Goal: Task Accomplishment & Management: Use online tool/utility

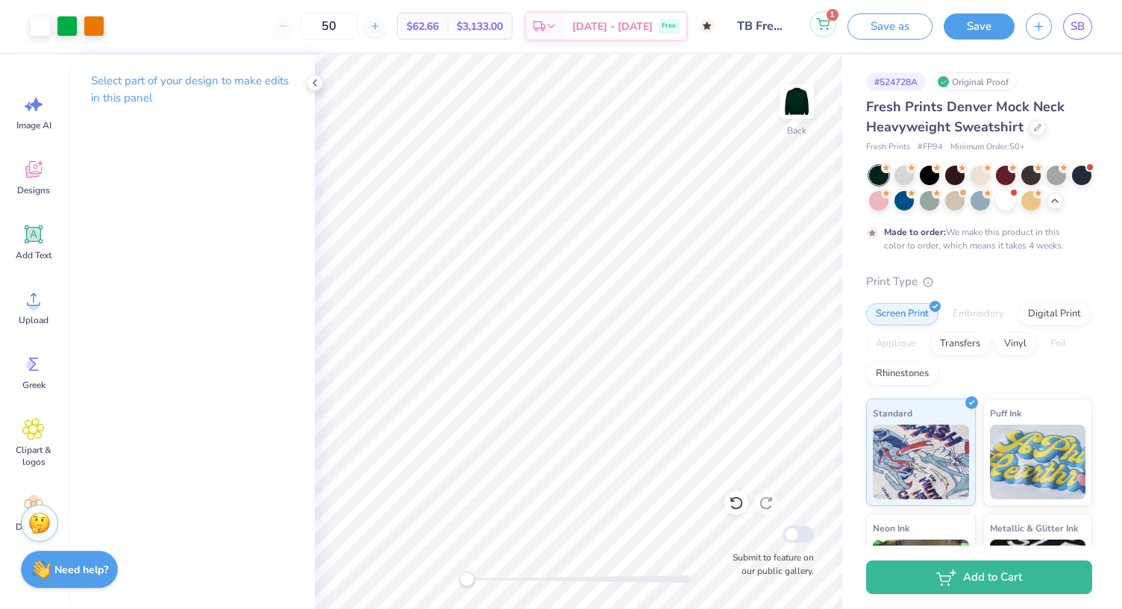
click at [829, 23] on icon at bounding box center [822, 24] width 13 height 12
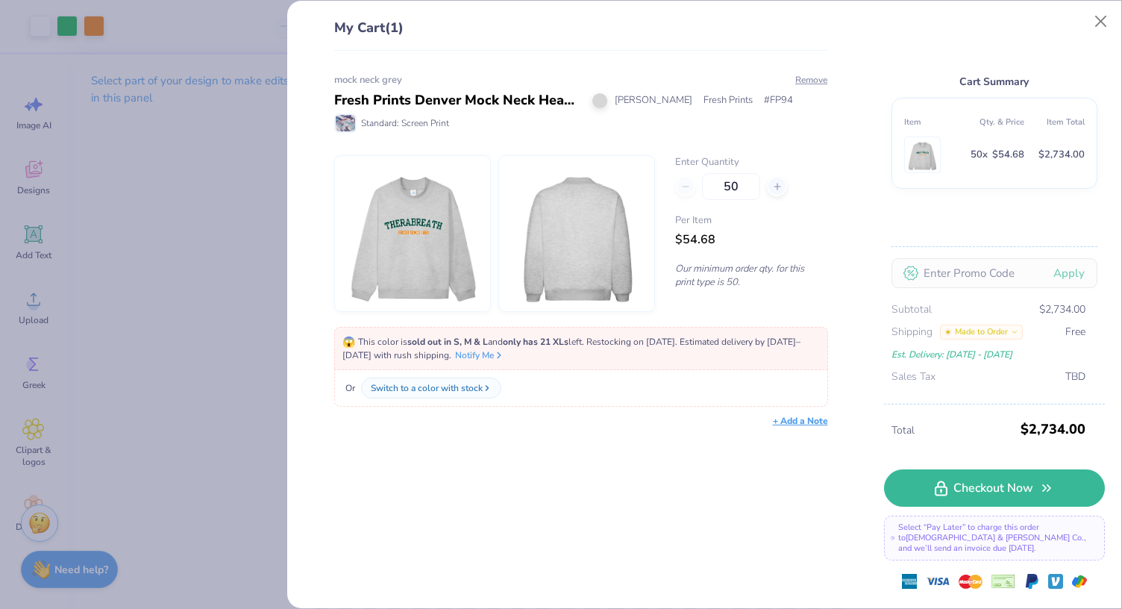
click at [154, 284] on div "My Cart (1) mock neck grey Fresh Prints Denver Mock Neck Heavyweight Sweatshirt…" at bounding box center [561, 304] width 1122 height 609
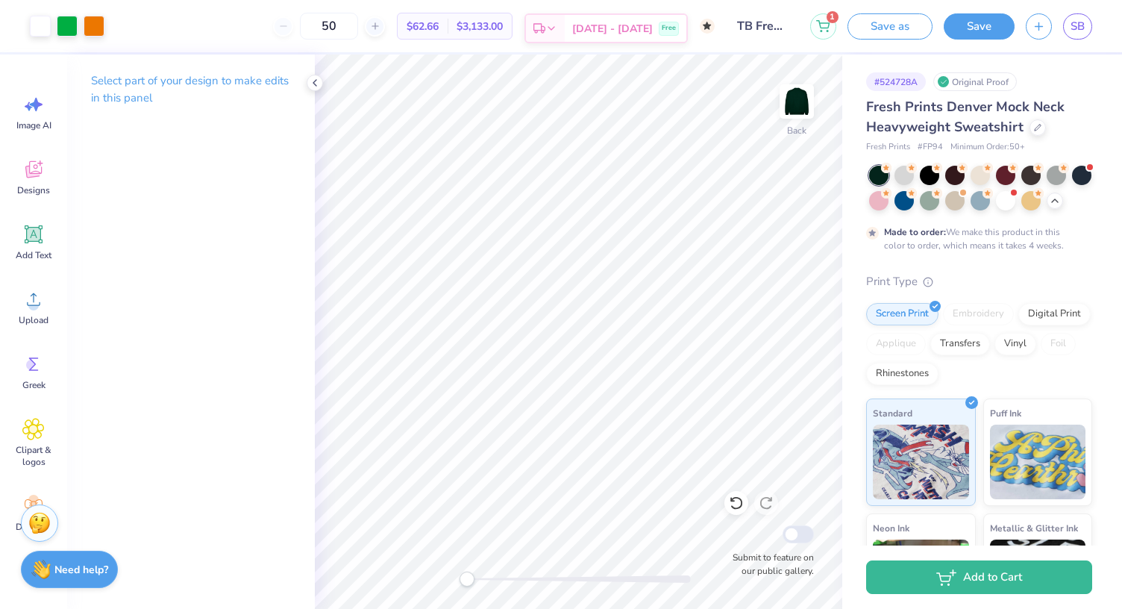
click at [646, 34] on span "[DATE] - [DATE]" at bounding box center [612, 29] width 81 height 16
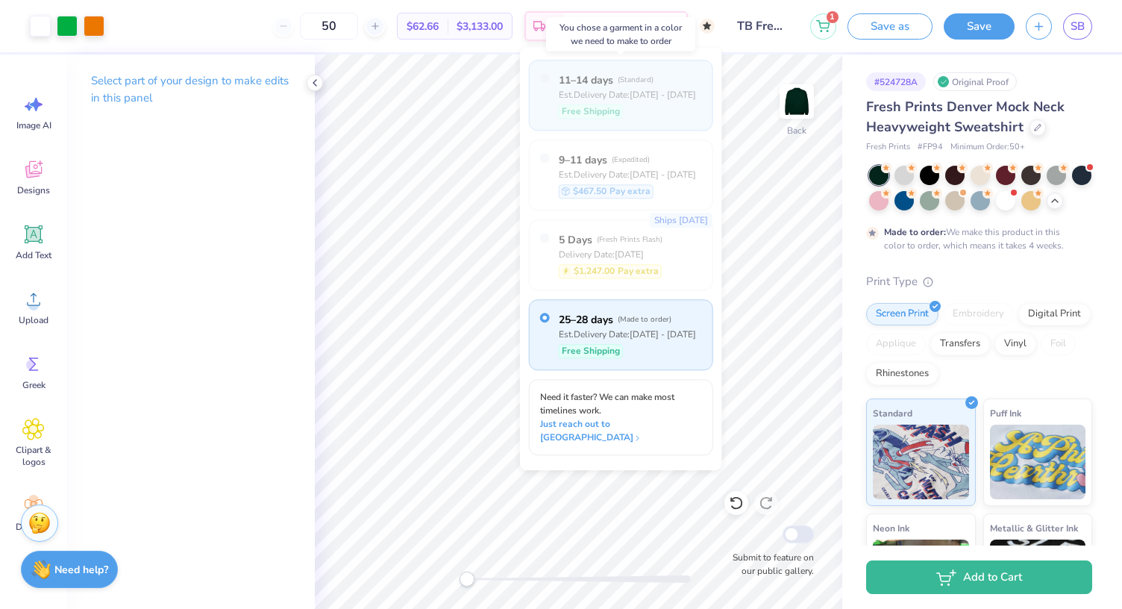
click at [595, 104] on div "Free Shipping" at bounding box center [591, 111] width 64 height 14
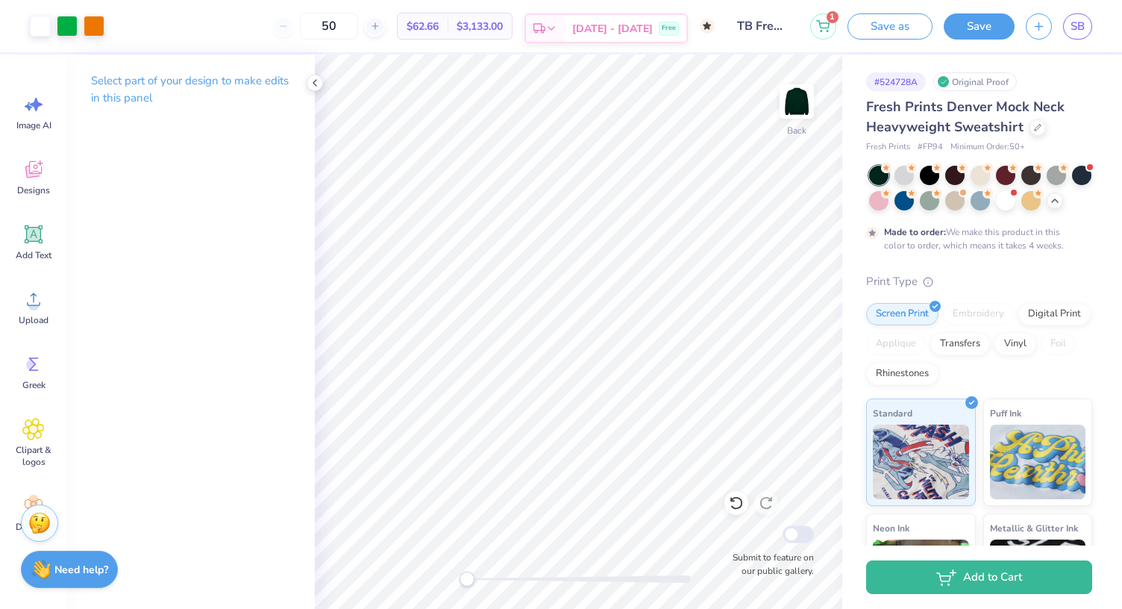
click at [639, 37] on div "[DATE] - [DATE] Free" at bounding box center [626, 28] width 122 height 27
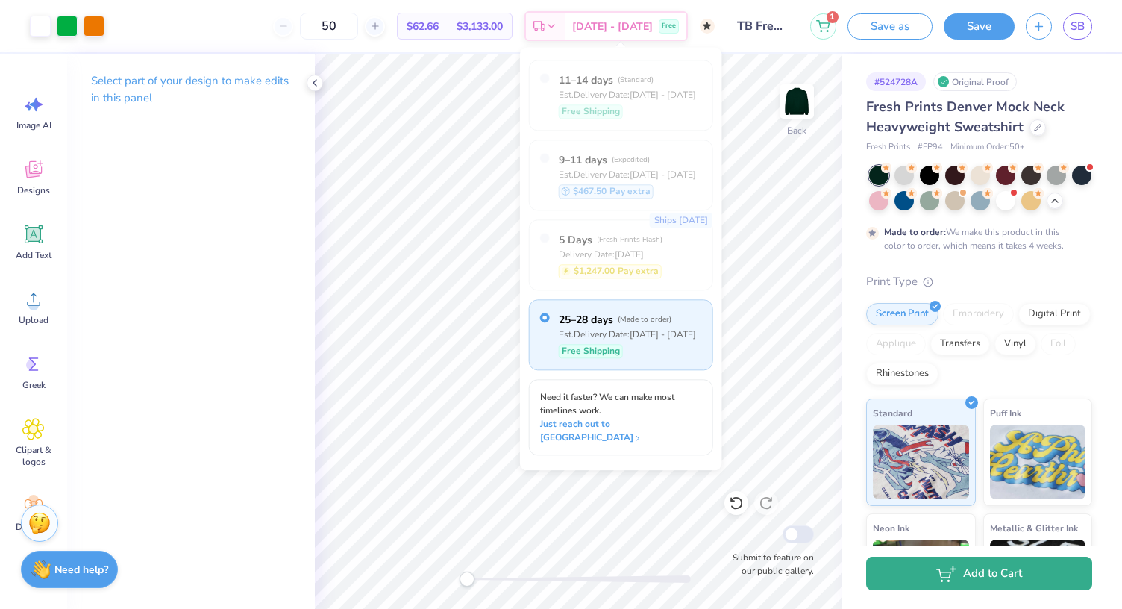
click at [943, 572] on icon "button" at bounding box center [943, 573] width 13 height 8
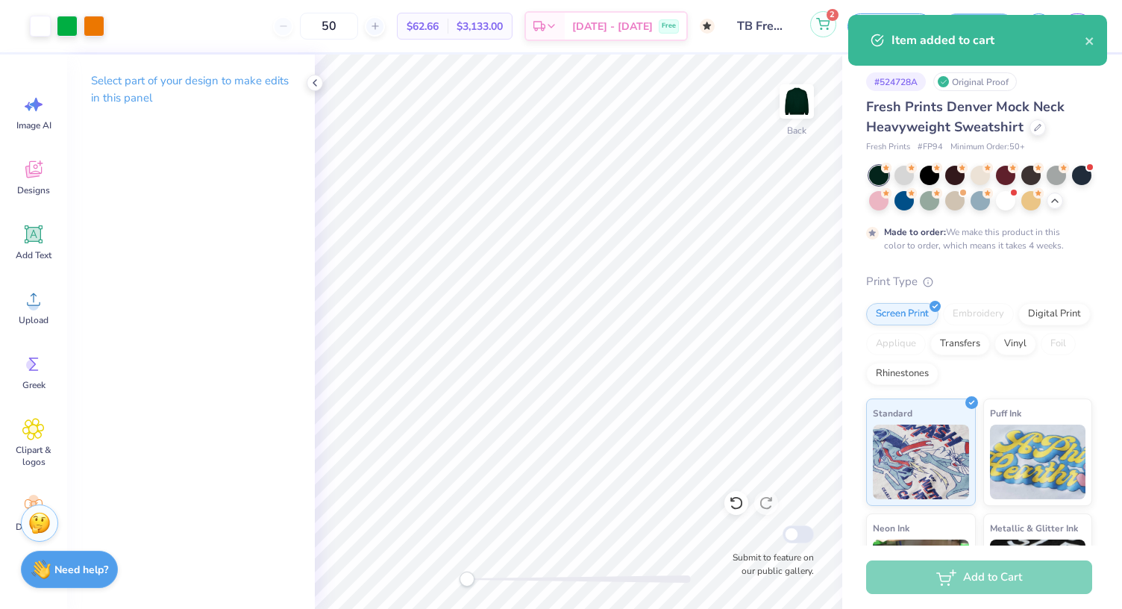
click at [818, 22] on icon at bounding box center [822, 24] width 13 height 12
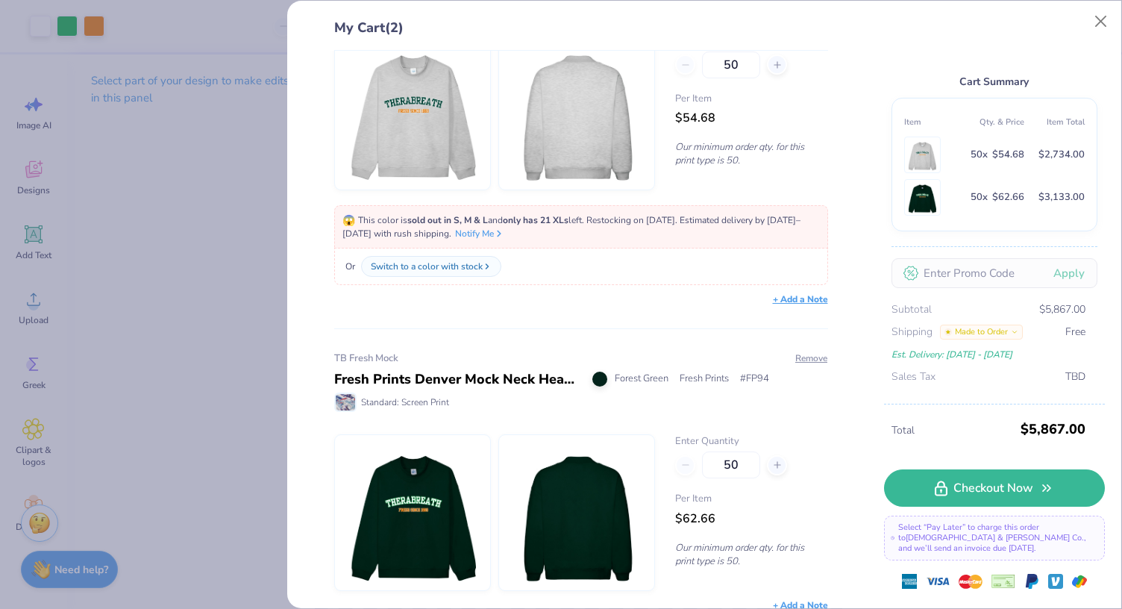
scroll to position [131, 0]
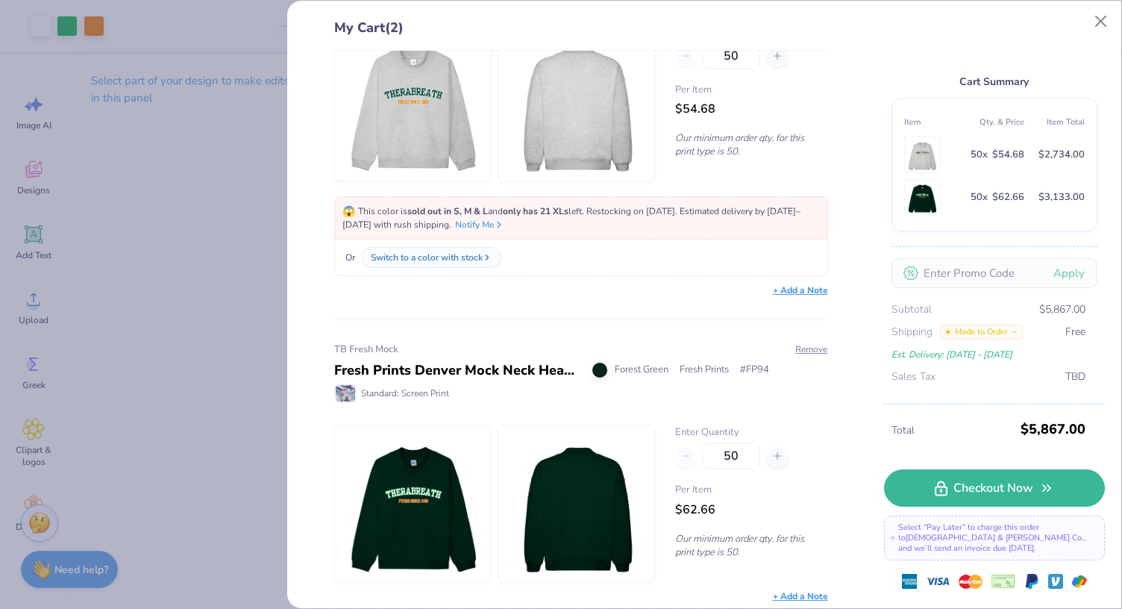
click at [234, 436] on div "My Cart (2) mock neck grey Fresh Prints Denver Mock Neck Heavyweight Sweatshirt…" at bounding box center [561, 304] width 1122 height 609
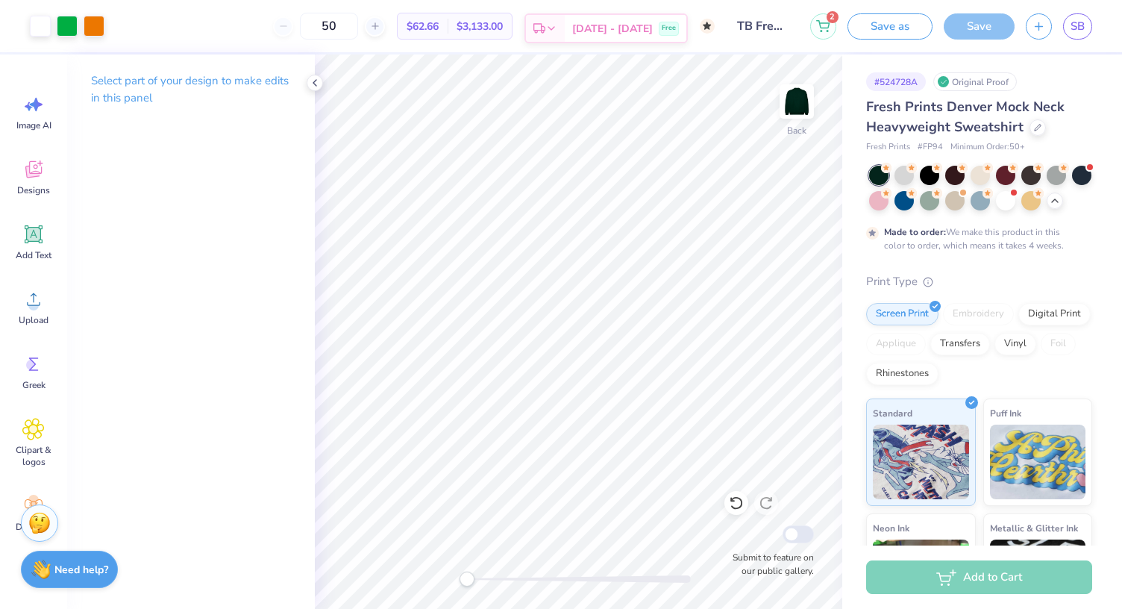
click at [628, 24] on span "[DATE] - [DATE]" at bounding box center [612, 29] width 81 height 16
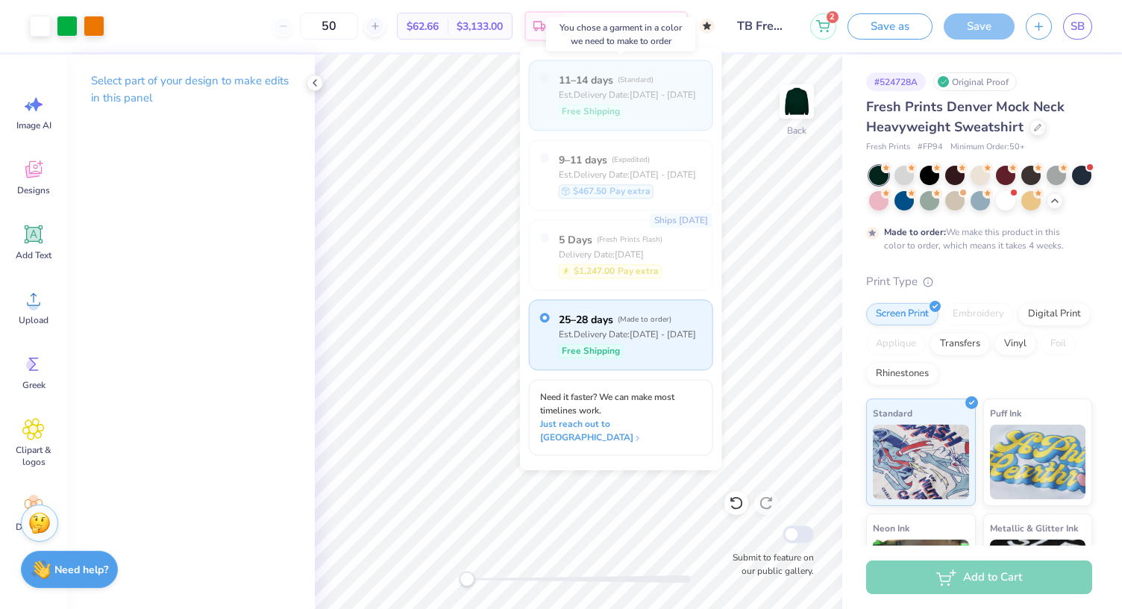
click at [615, 99] on div "Est. Delivery Date: [DATE] - [DATE]" at bounding box center [627, 94] width 137 height 13
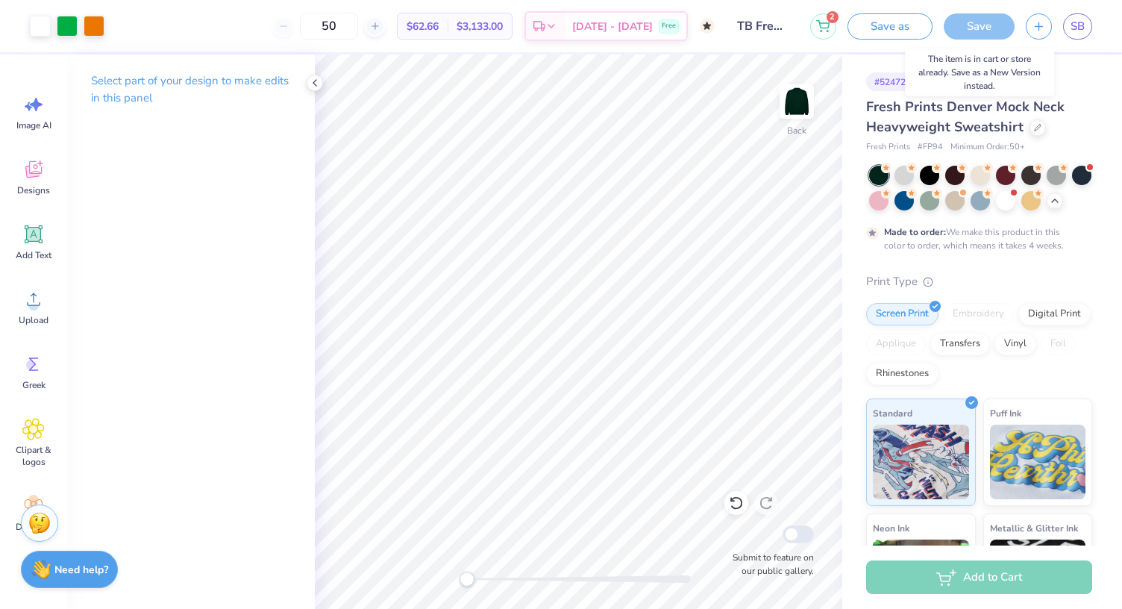
click at [997, 29] on div "Save" at bounding box center [979, 26] width 71 height 26
click at [862, 31] on button "Save as" at bounding box center [890, 24] width 85 height 26
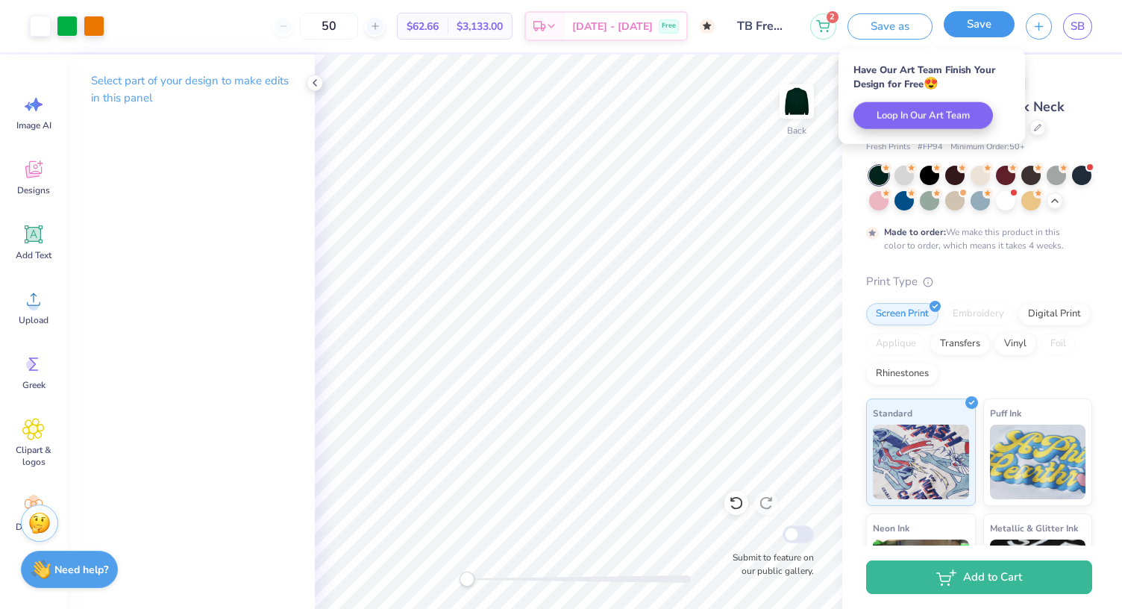
click at [972, 35] on button "Save" at bounding box center [979, 24] width 71 height 26
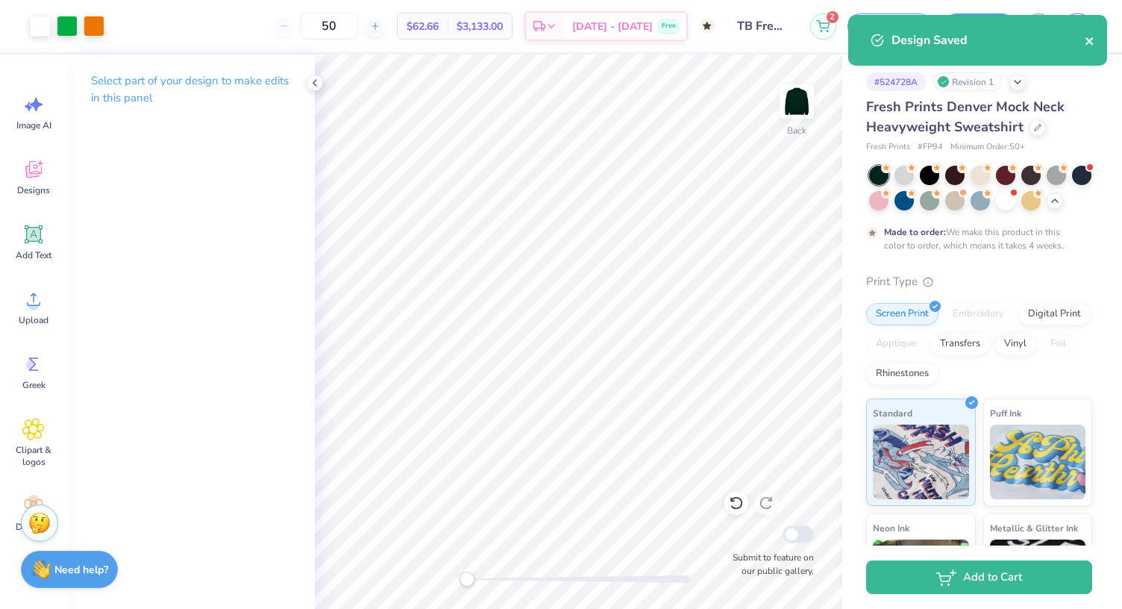
click at [1089, 43] on icon "close" at bounding box center [1090, 41] width 10 height 12
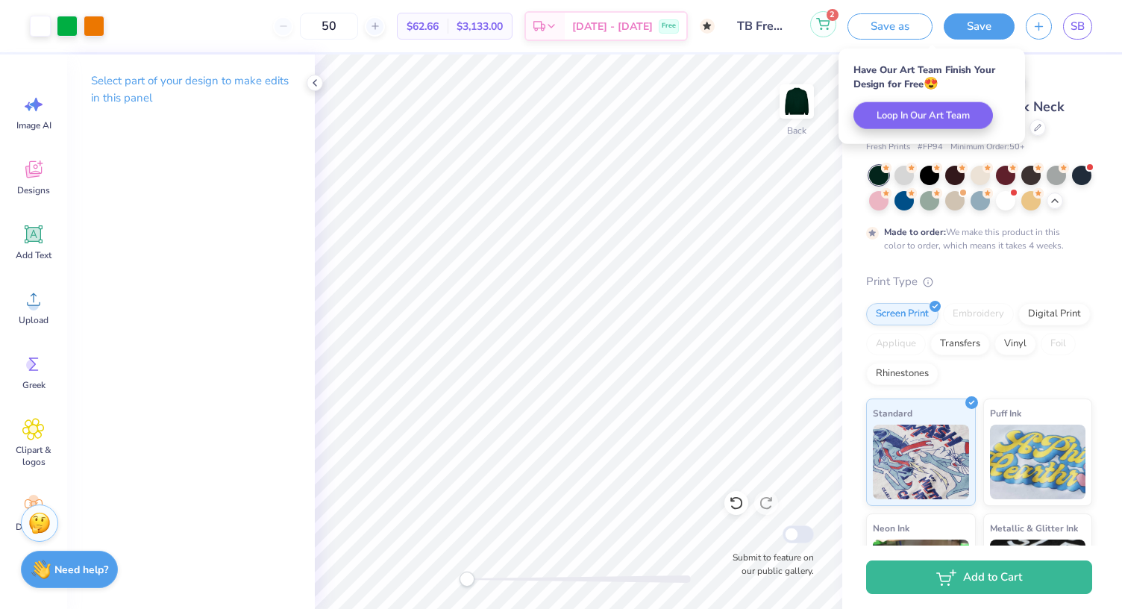
click at [830, 27] on icon at bounding box center [822, 24] width 13 height 12
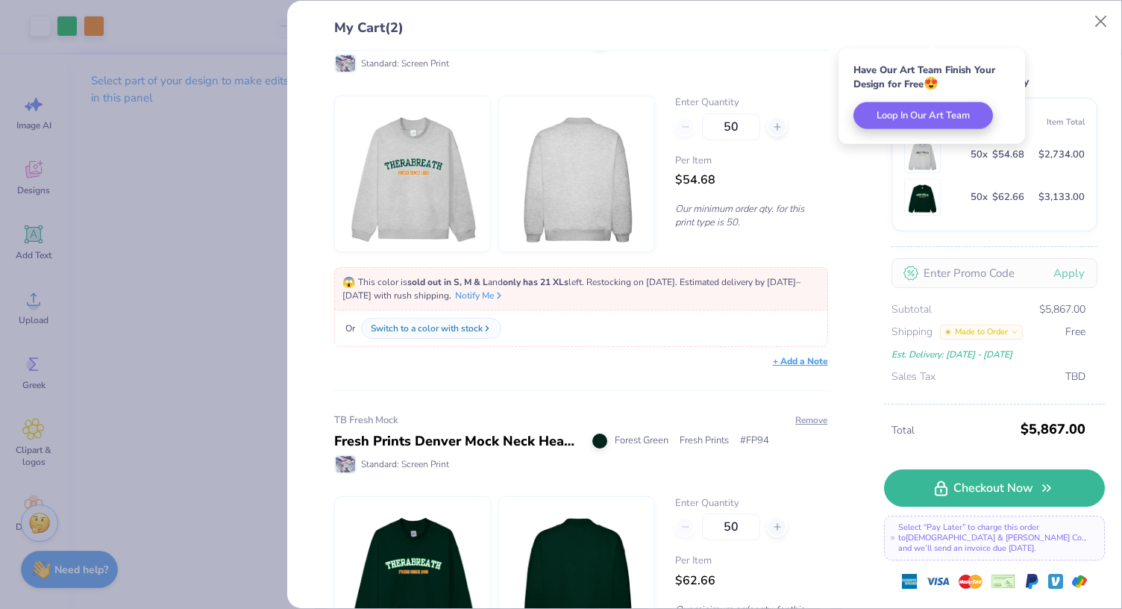
scroll to position [131, 0]
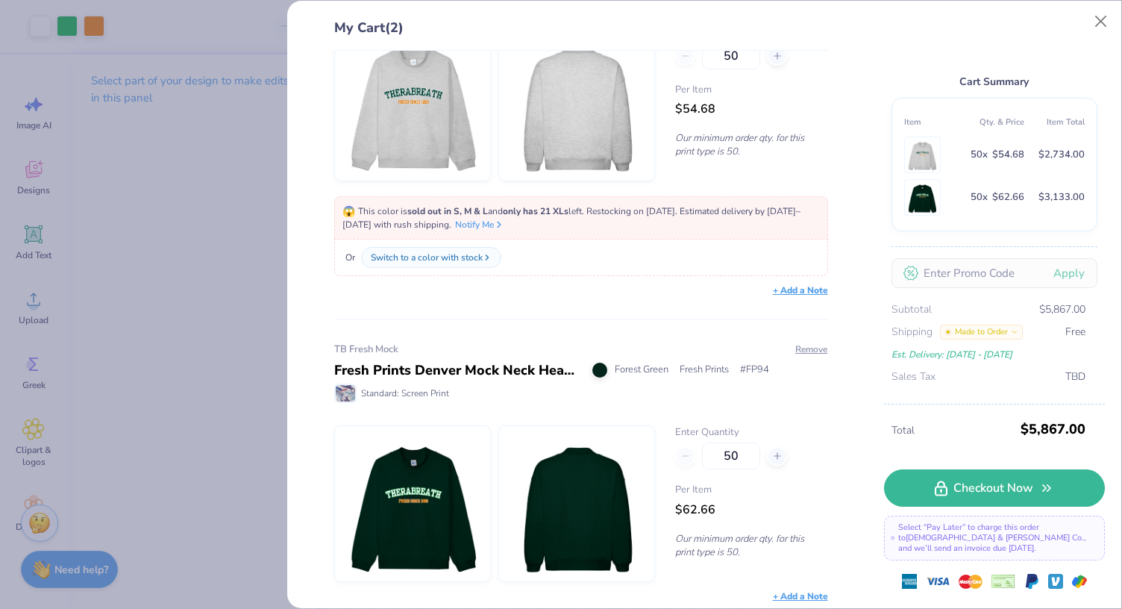
click at [243, 223] on div "My Cart (2) mock neck grey Fresh Prints Denver Mock Neck Heavyweight Sweatshirt…" at bounding box center [561, 304] width 1122 height 609
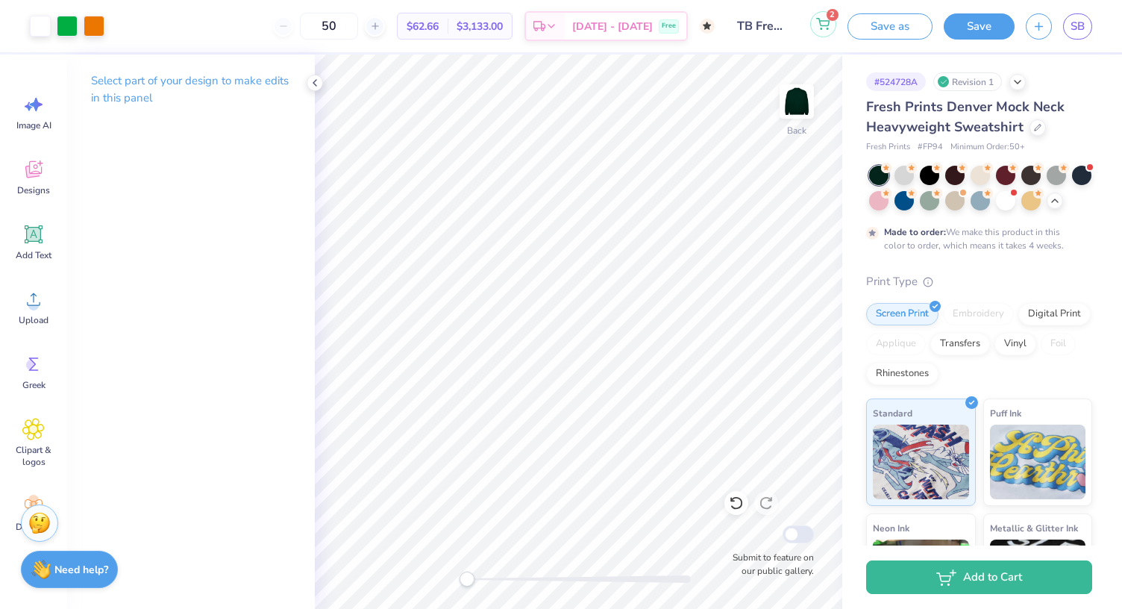
click at [821, 31] on button "2" at bounding box center [823, 24] width 26 height 26
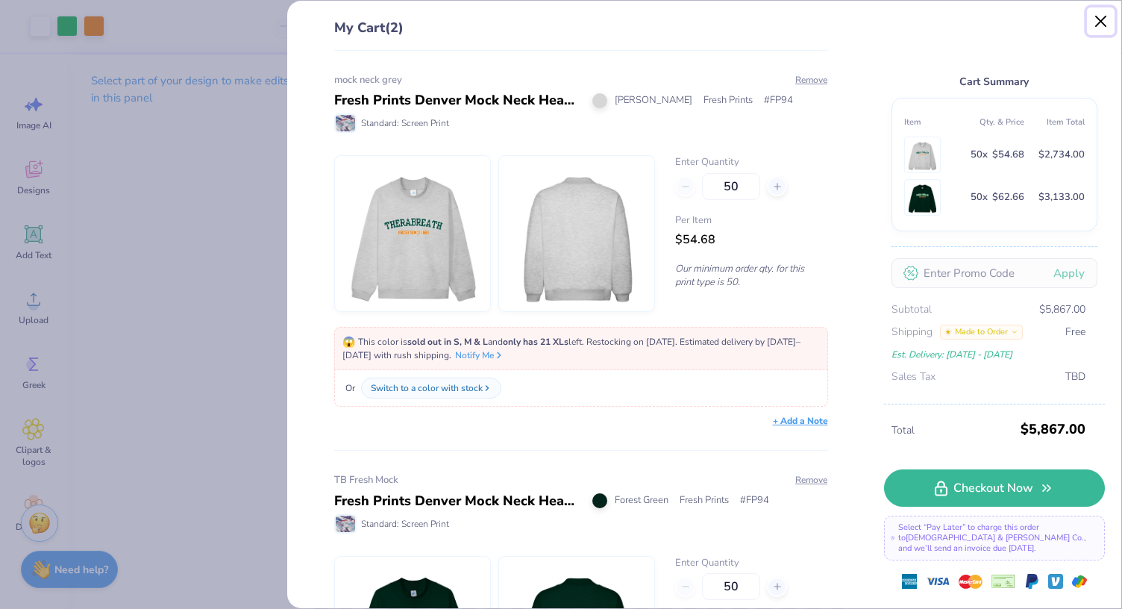
click at [1107, 25] on button "Close" at bounding box center [1101, 21] width 28 height 28
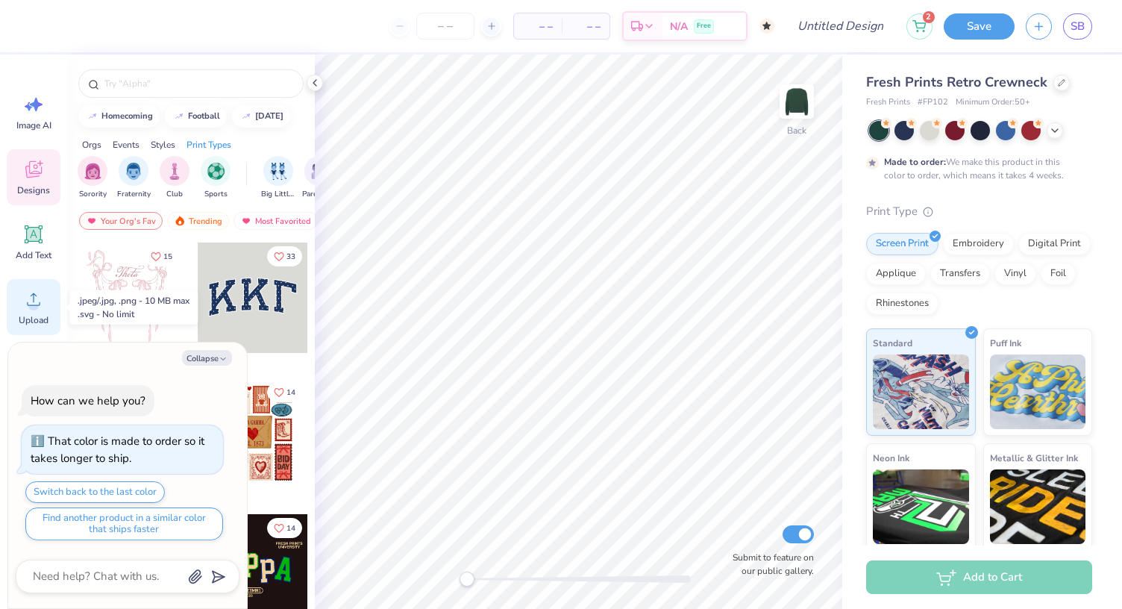
click at [25, 299] on icon at bounding box center [33, 299] width 22 height 22
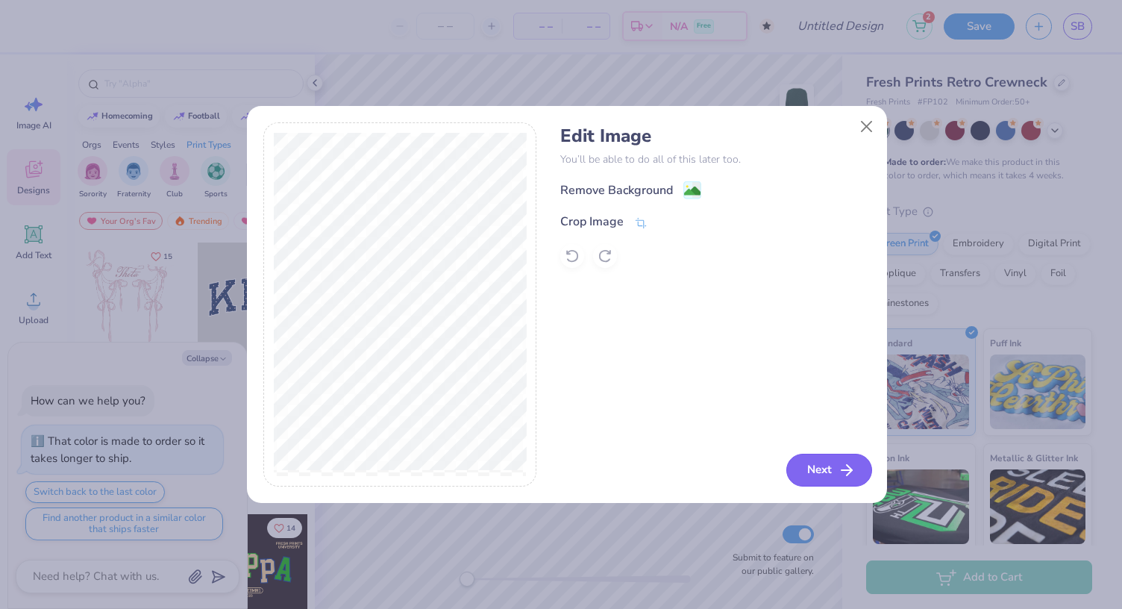
click at [842, 475] on icon "button" at bounding box center [847, 470] width 18 height 18
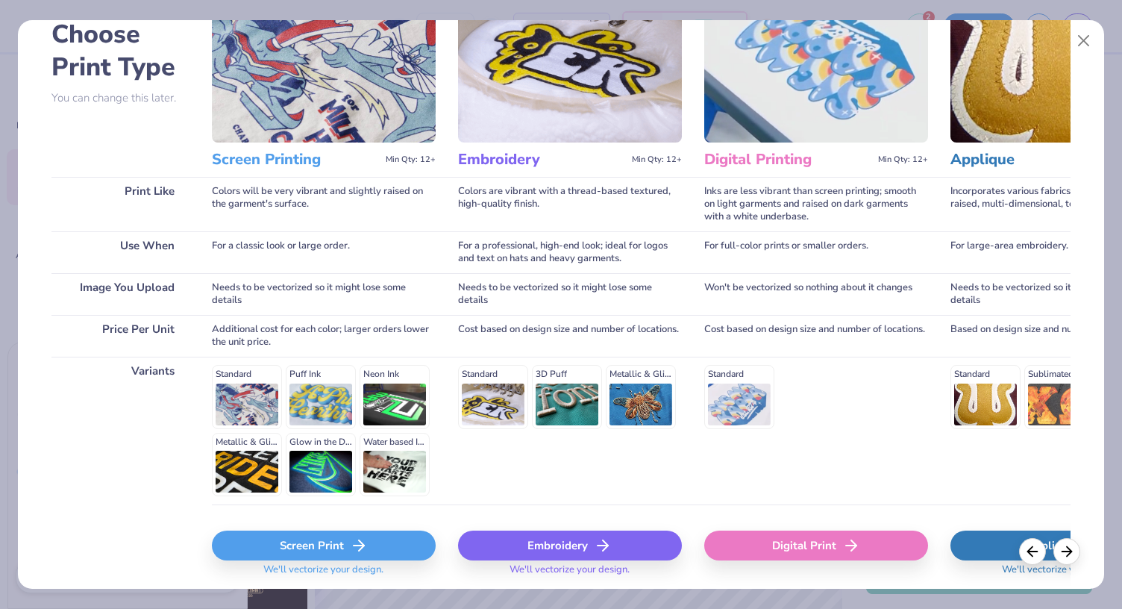
scroll to position [134, 0]
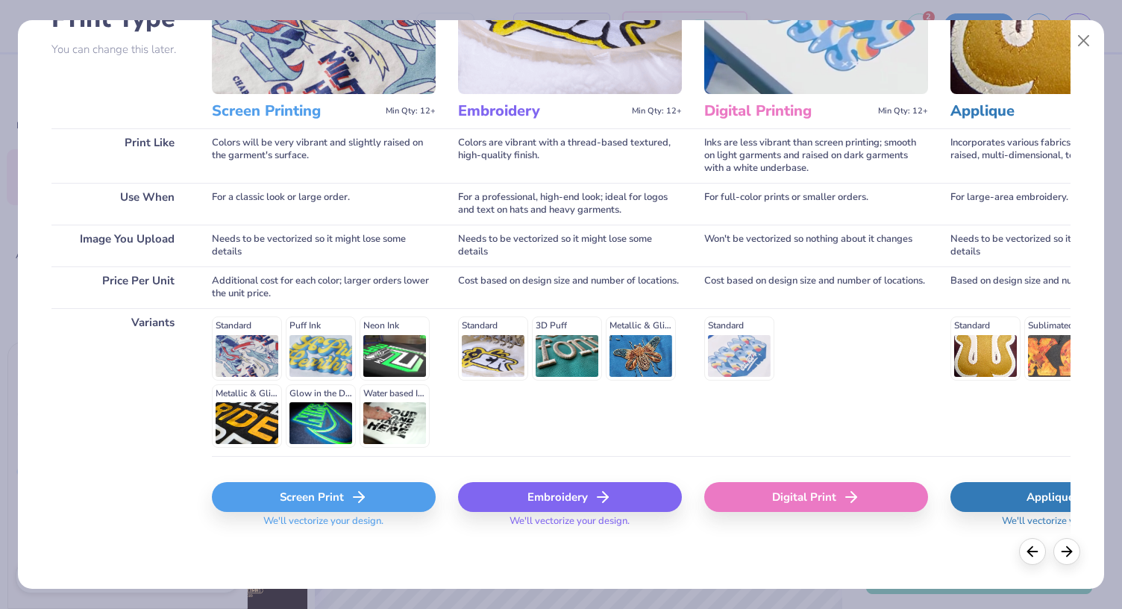
click at [322, 504] on div "Screen Print" at bounding box center [324, 497] width 224 height 30
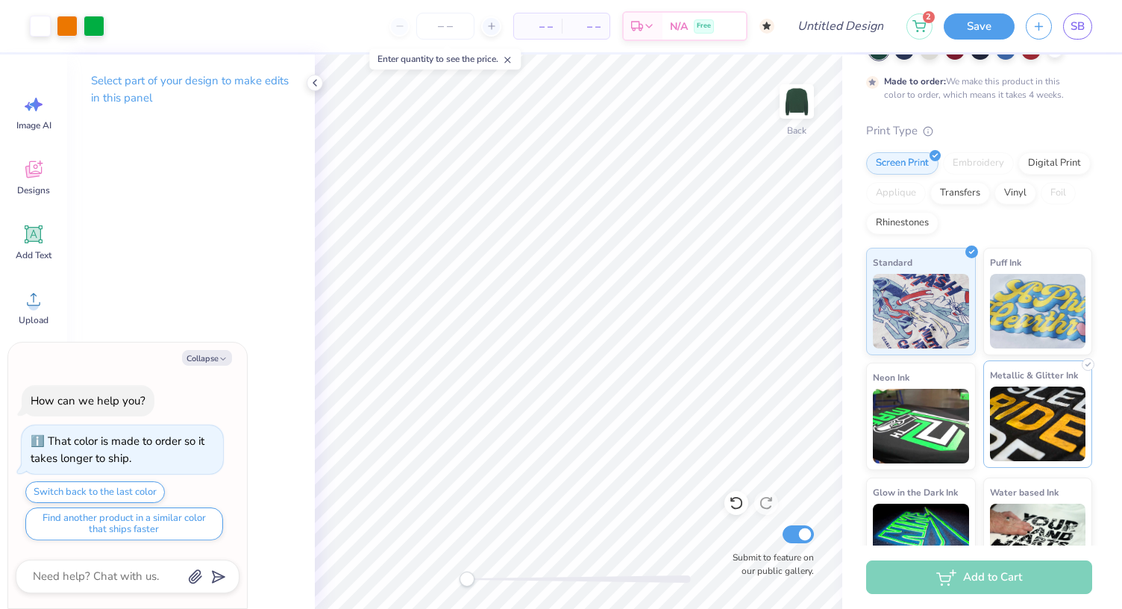
scroll to position [0, 0]
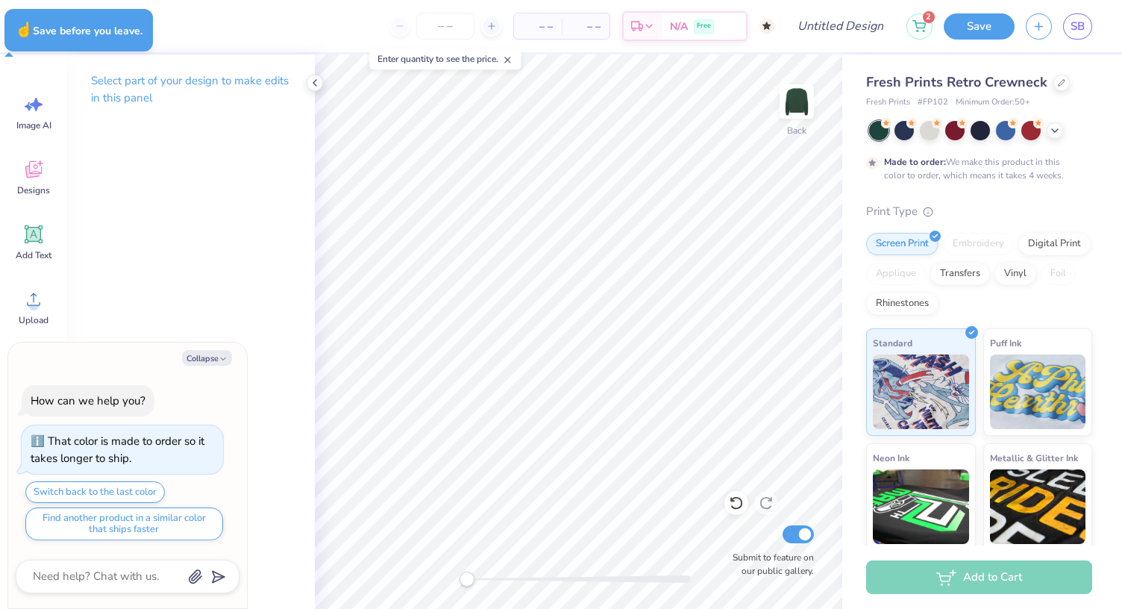
type textarea "x"
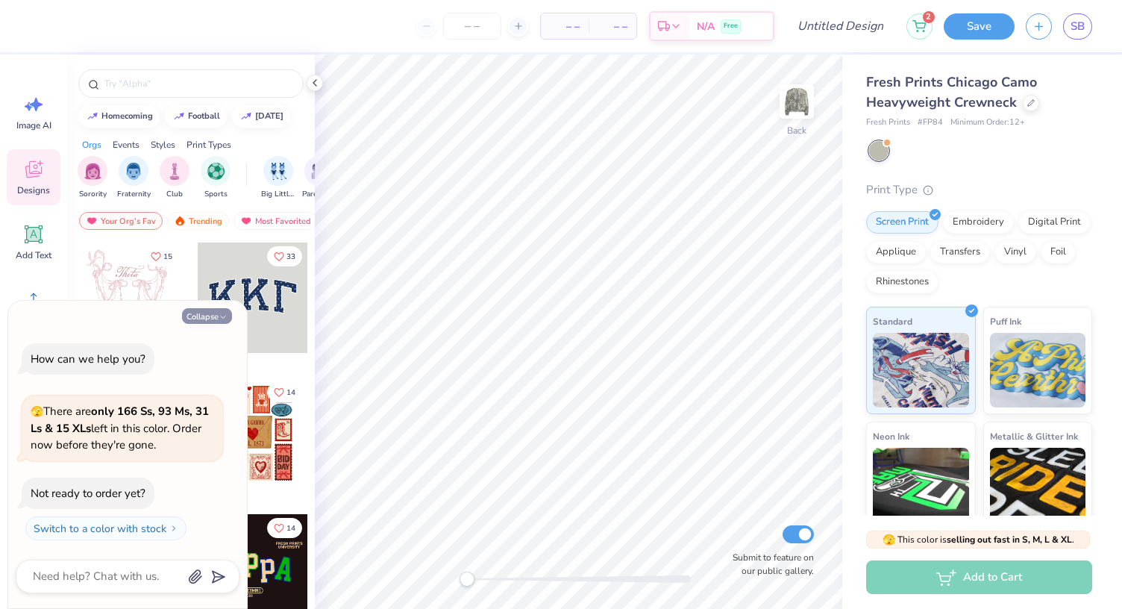
click at [213, 313] on button "Collapse" at bounding box center [207, 316] width 50 height 16
type textarea "x"
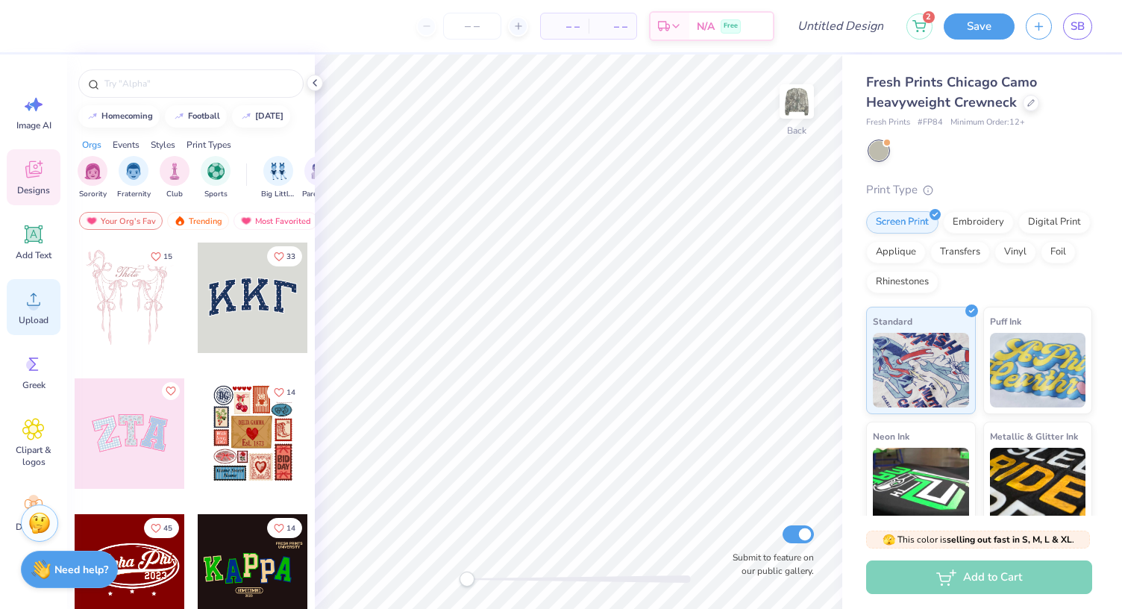
click at [43, 298] on icon at bounding box center [33, 299] width 22 height 22
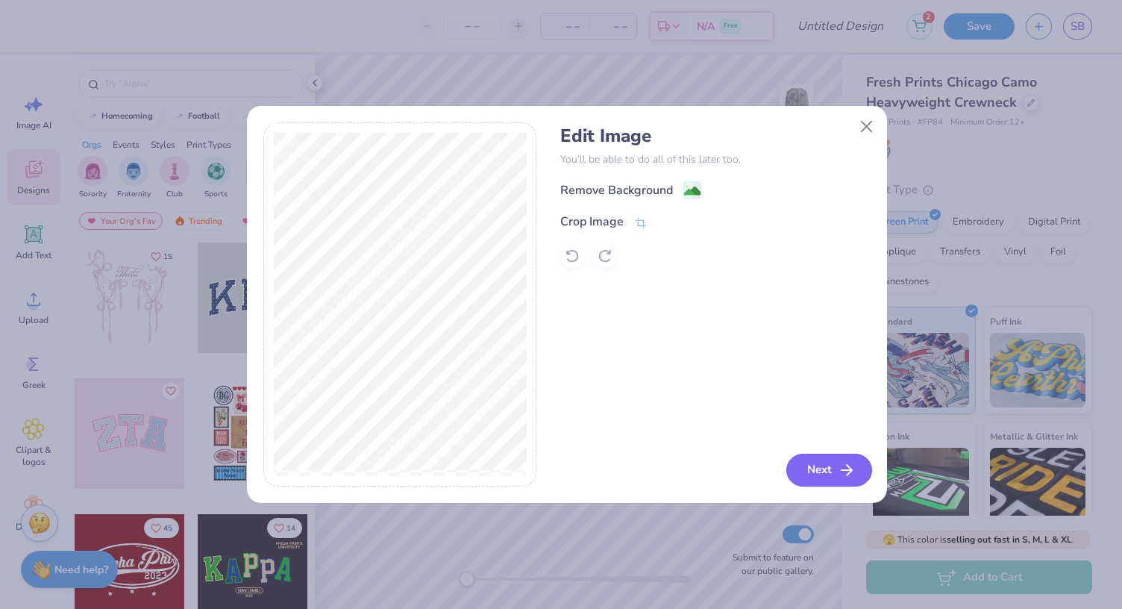
click at [816, 476] on button "Next" at bounding box center [829, 470] width 86 height 33
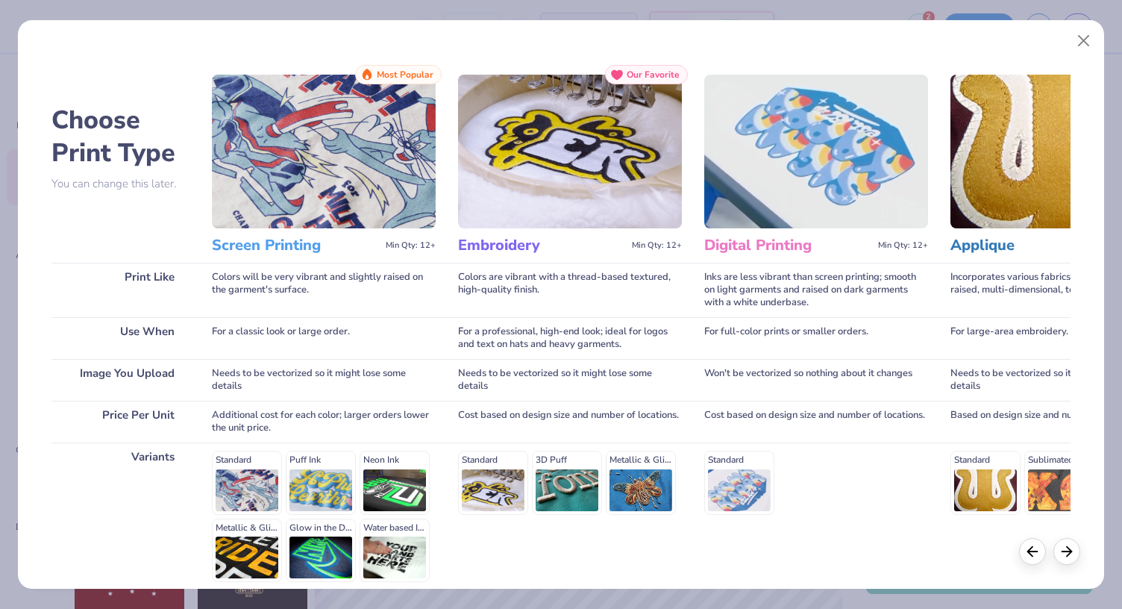
scroll to position [134, 0]
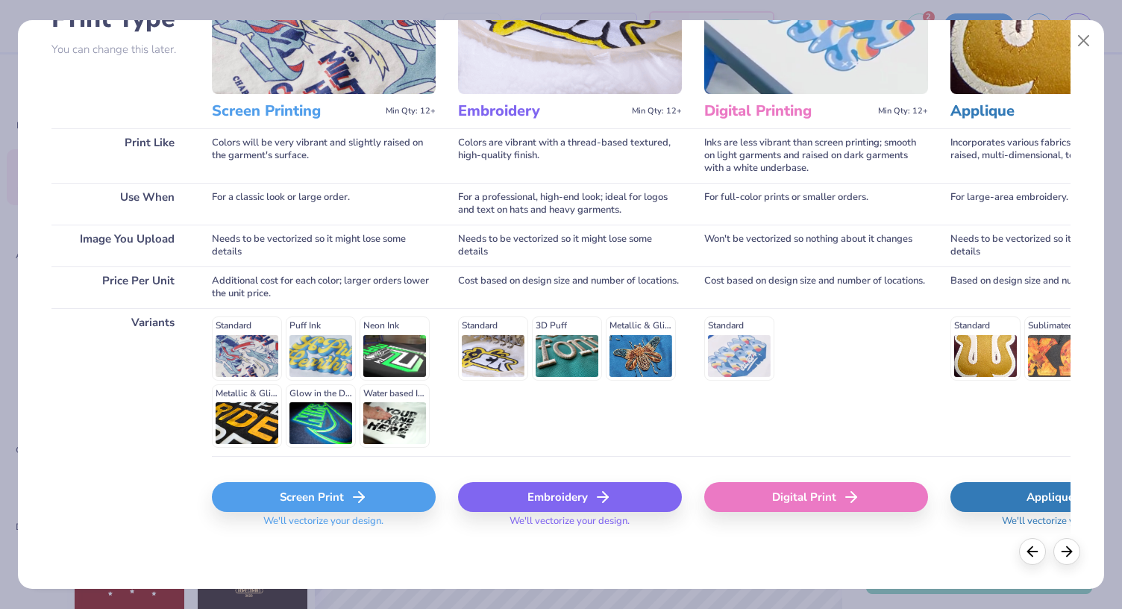
click at [369, 510] on div "Screen Print" at bounding box center [324, 497] width 224 height 30
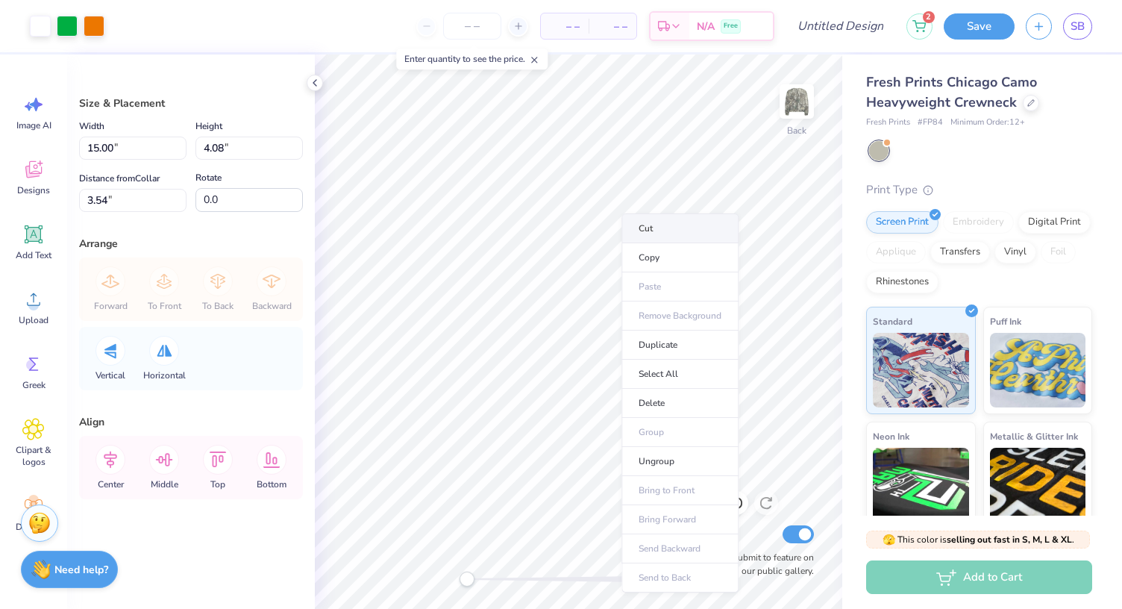
click at [626, 221] on li "Cut" at bounding box center [680, 228] width 117 height 30
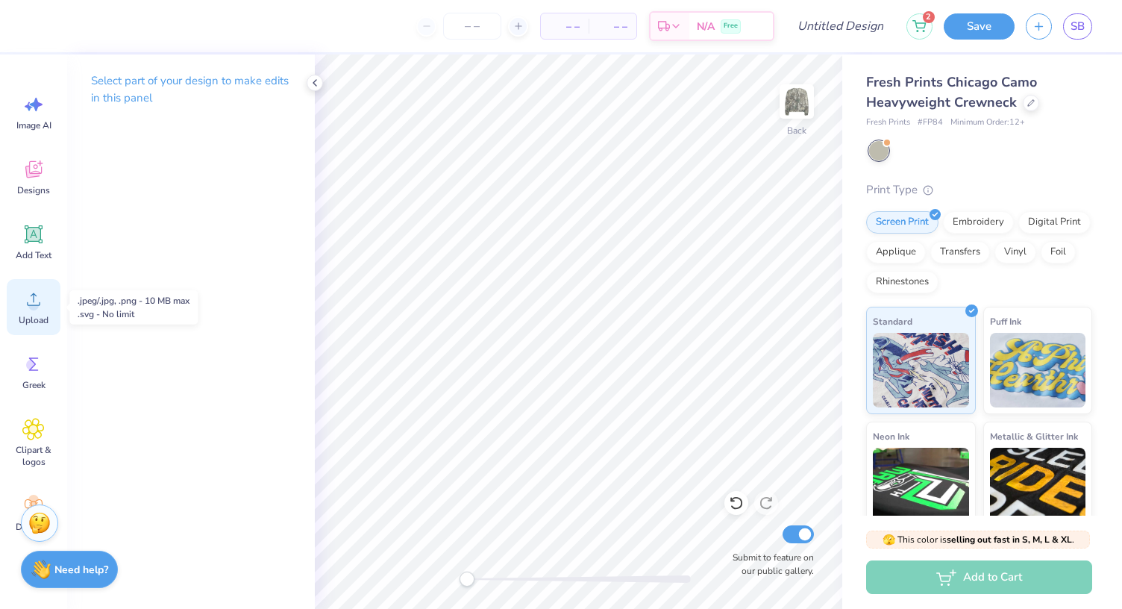
click at [37, 302] on circle at bounding box center [33, 305] width 10 height 10
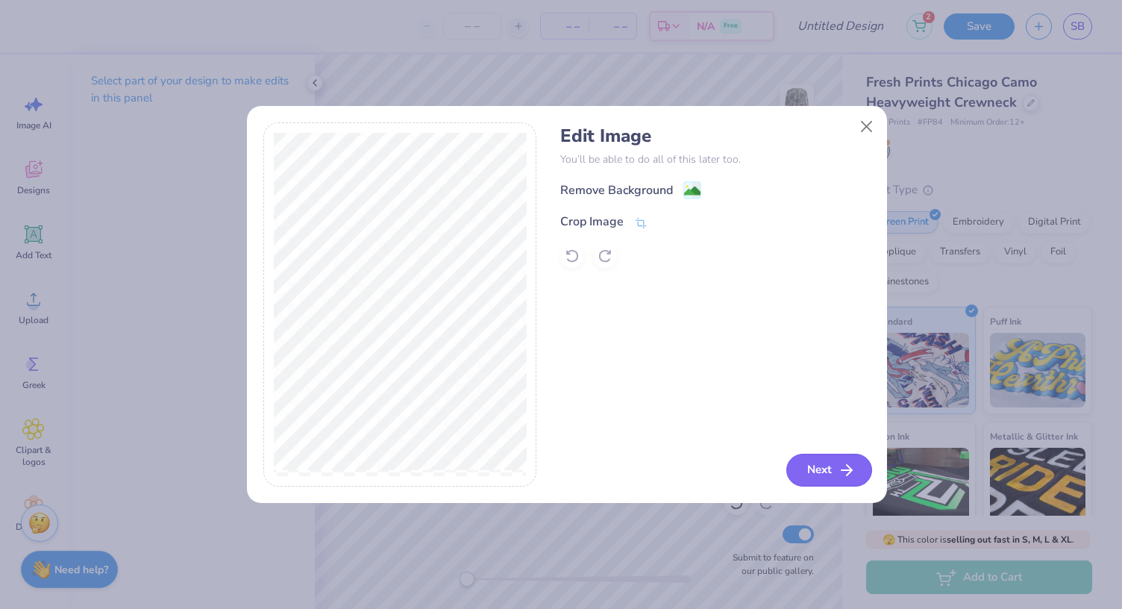
click at [820, 469] on button "Next" at bounding box center [829, 470] width 86 height 33
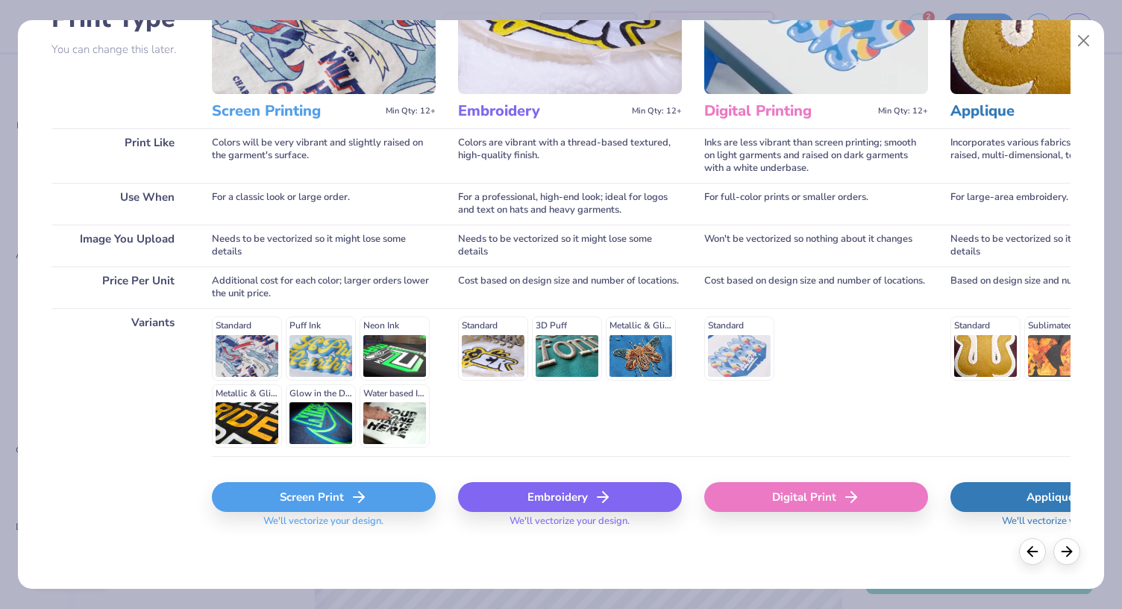
click at [319, 506] on div "Screen Print" at bounding box center [324, 497] width 224 height 30
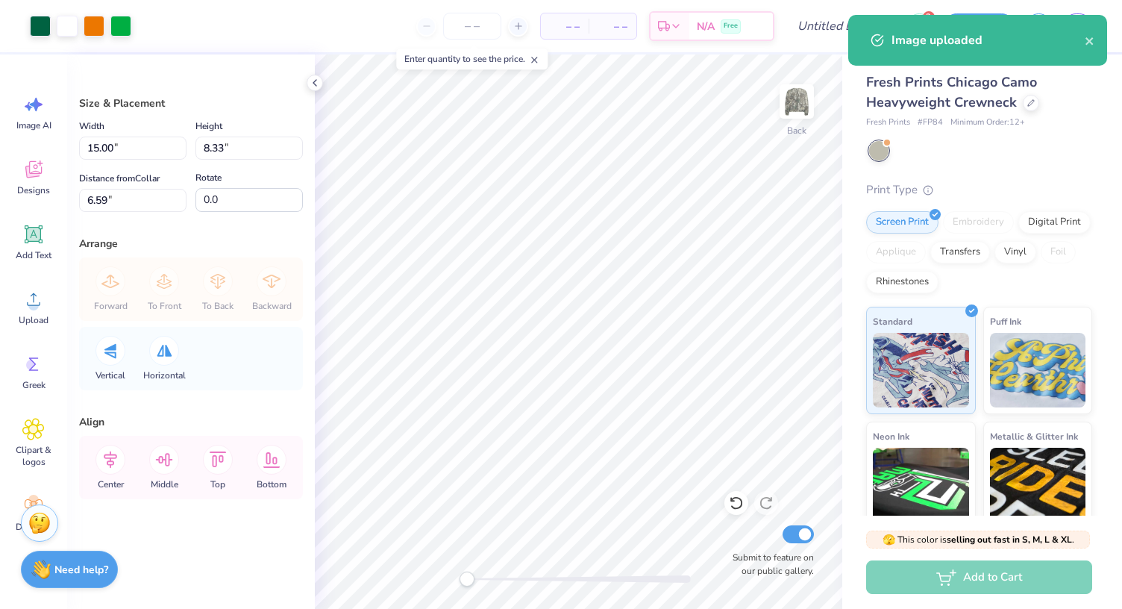
type input "7.83"
type input "4.35"
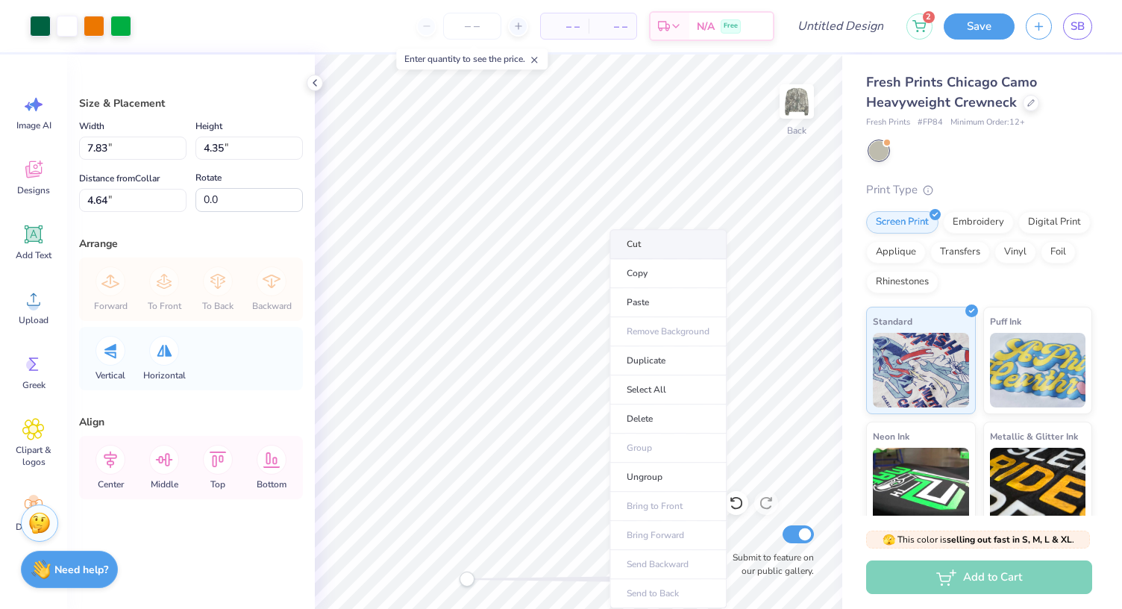
click at [631, 235] on li "Cut" at bounding box center [668, 244] width 117 height 30
